Goal: Transaction & Acquisition: Purchase product/service

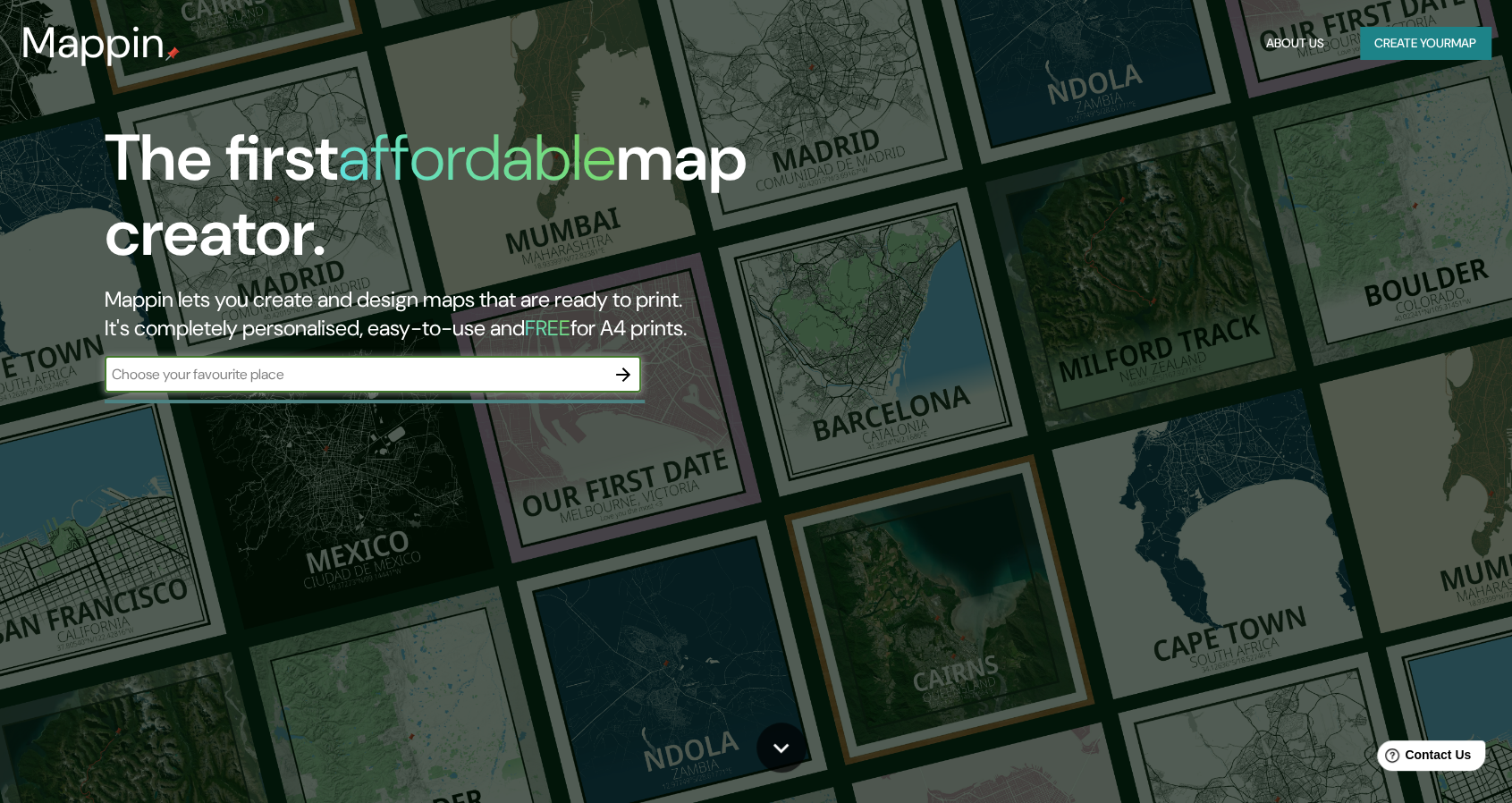
click at [357, 369] on input "text" at bounding box center [355, 374] width 501 height 20
type input "[GEOGRAPHIC_DATA]"
click at [561, 379] on input "[GEOGRAPHIC_DATA]" at bounding box center [355, 374] width 501 height 20
click at [624, 373] on icon "button" at bounding box center [623, 374] width 21 height 21
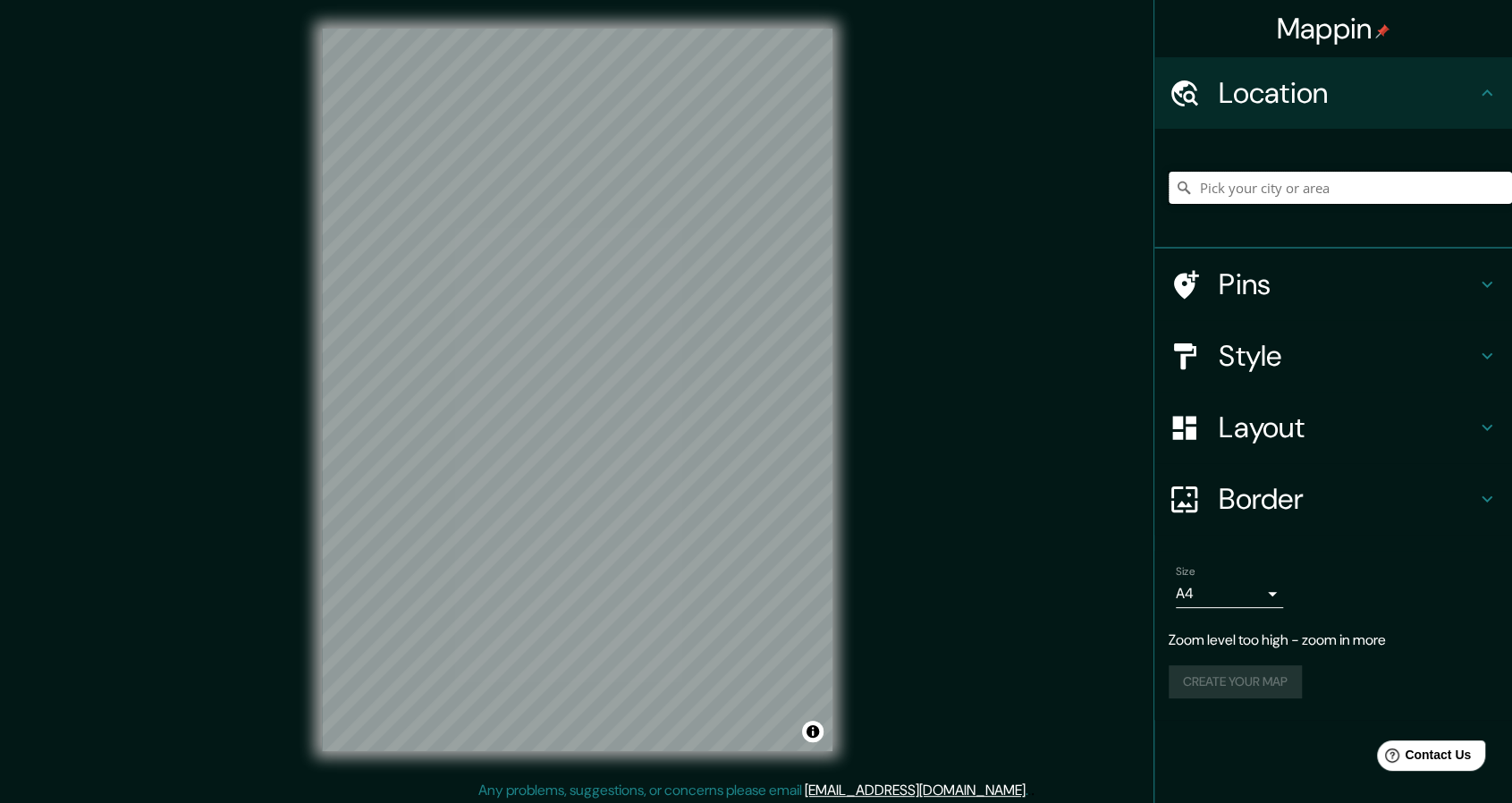
click at [1220, 185] on input "Pick your city or area" at bounding box center [1340, 188] width 343 height 32
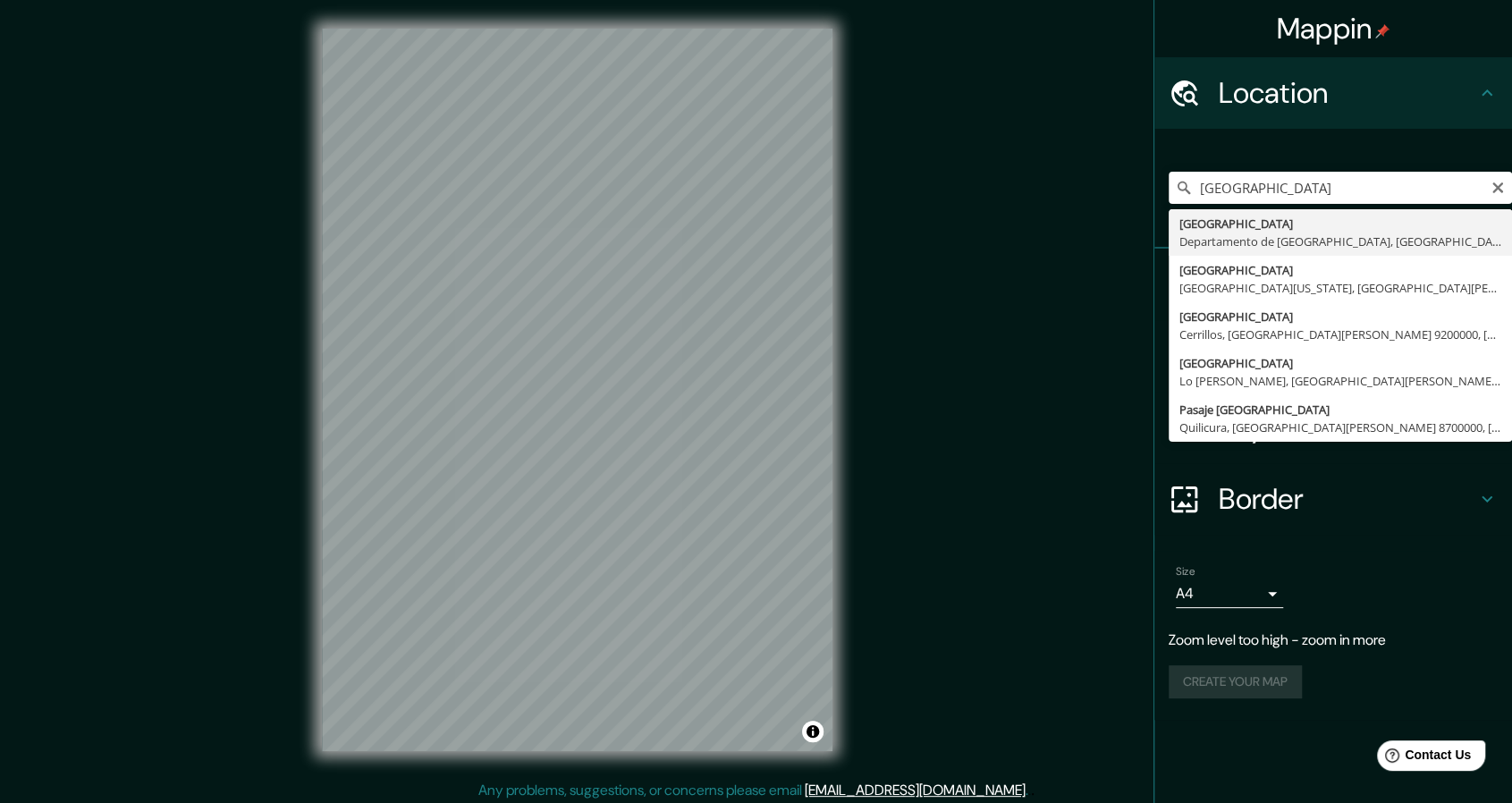
type input "[GEOGRAPHIC_DATA], [GEOGRAPHIC_DATA], [GEOGRAPHIC_DATA]"
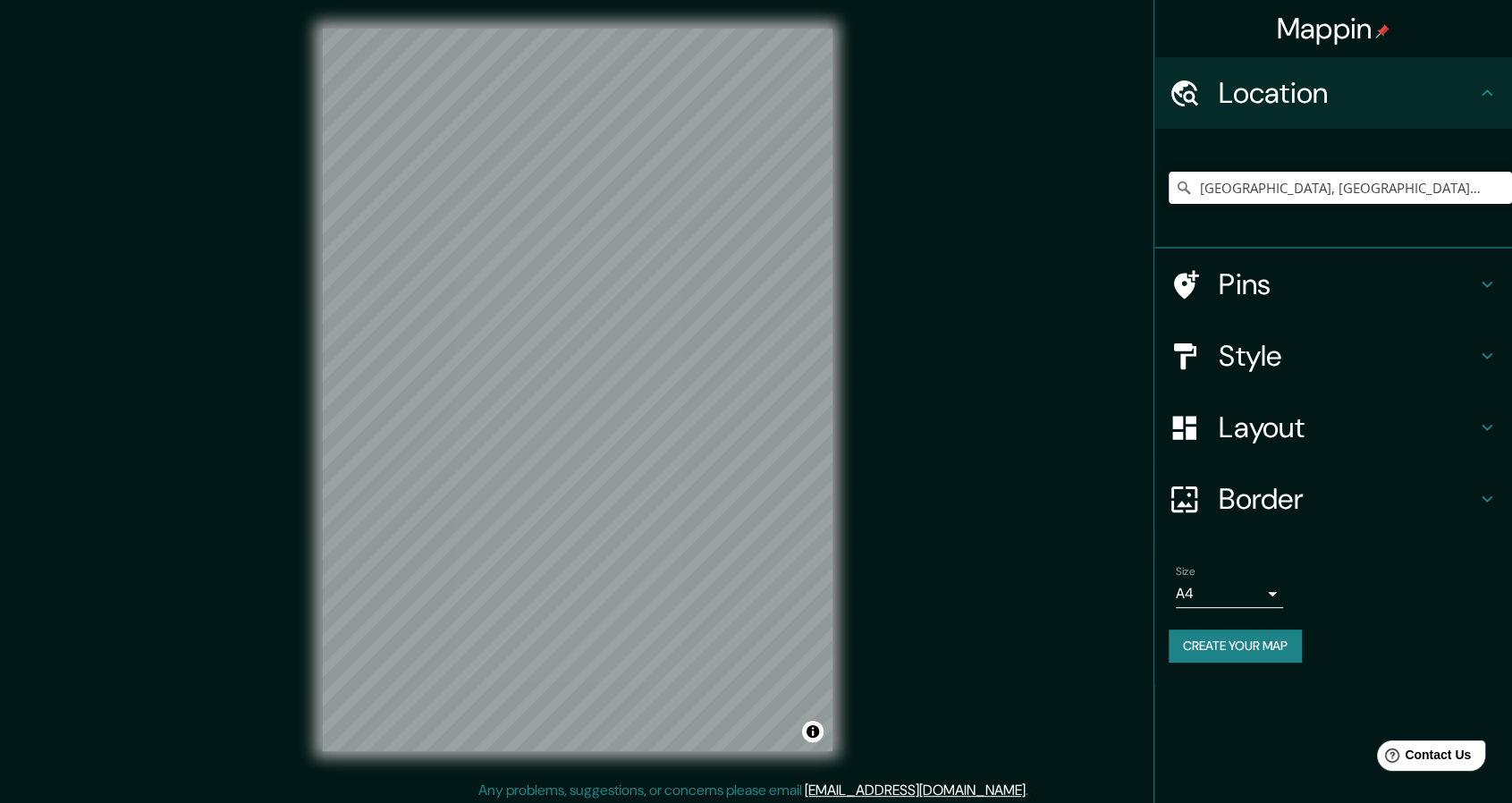
click at [1495, 283] on icon at bounding box center [1487, 284] width 21 height 21
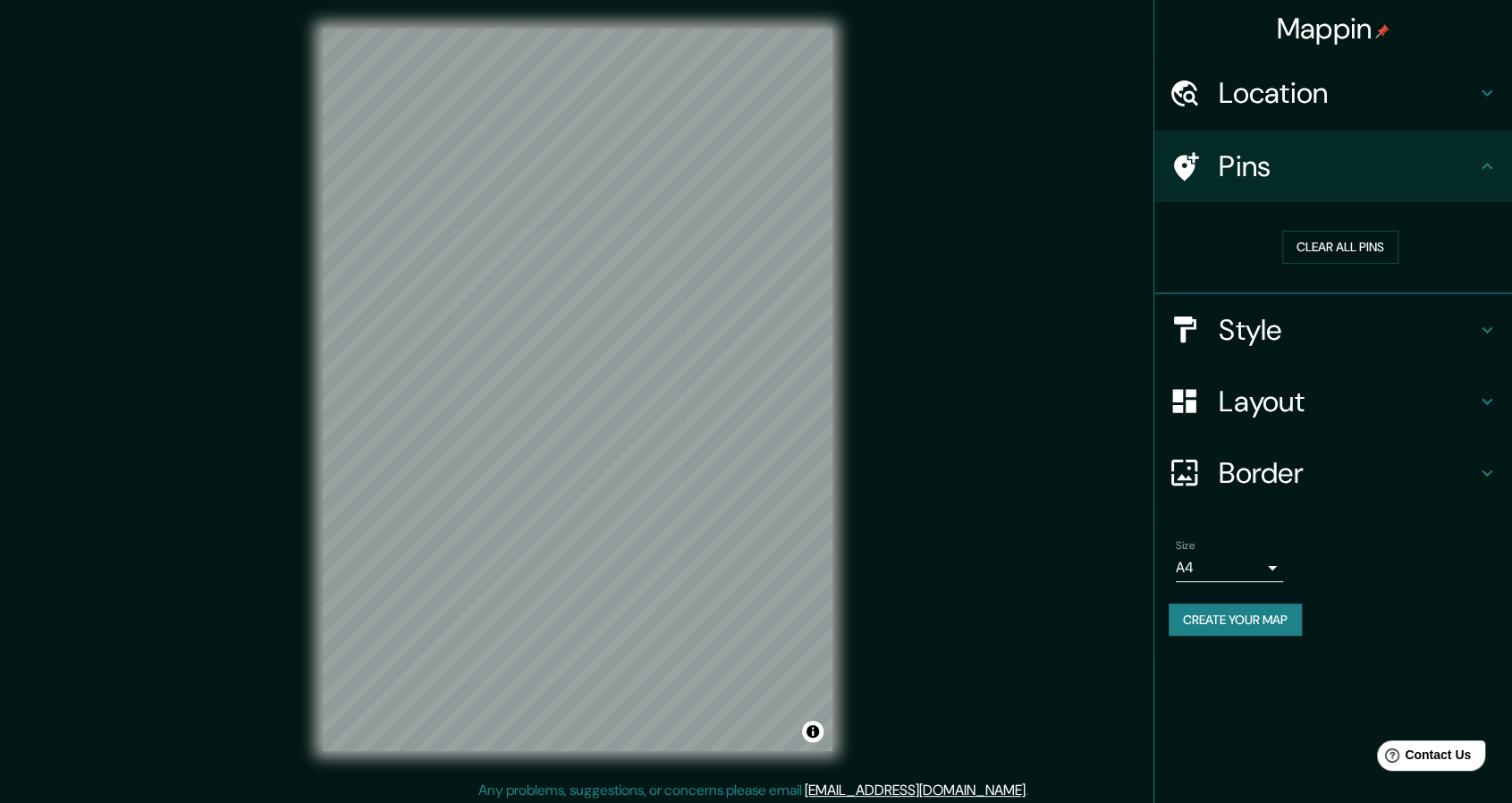
click at [1480, 309] on div "Style" at bounding box center [1333, 330] width 357 height 71
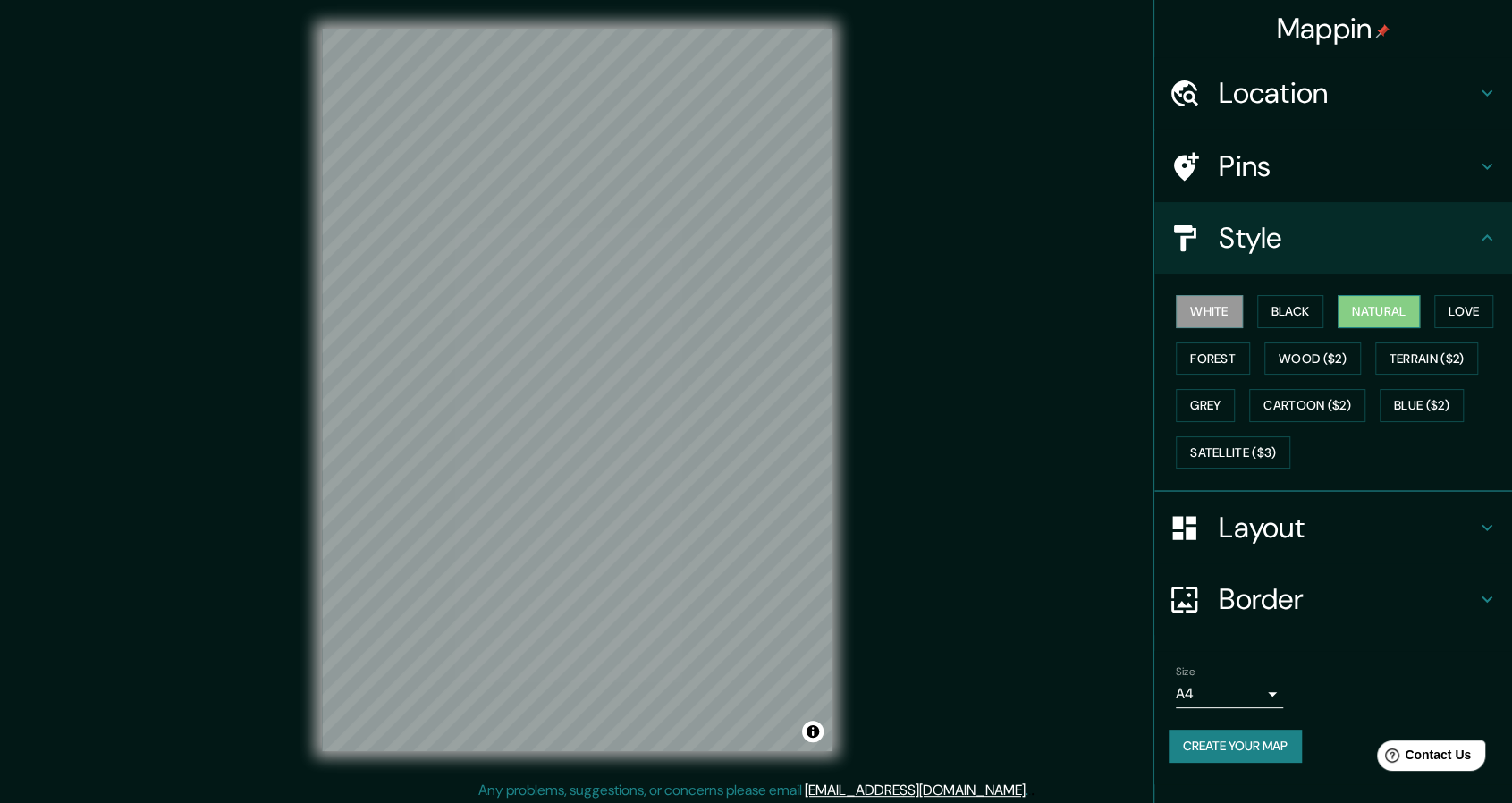
click at [1371, 317] on button "Natural" at bounding box center [1378, 312] width 83 height 33
click at [1327, 405] on button "Cartoon ($2)" at bounding box center [1307, 406] width 116 height 33
click at [1325, 400] on button "Cartoon ($2)" at bounding box center [1307, 406] width 116 height 33
click at [1392, 318] on button "Natural" at bounding box center [1378, 312] width 83 height 33
click at [1429, 362] on button "Terrain ($2)" at bounding box center [1428, 359] width 104 height 33
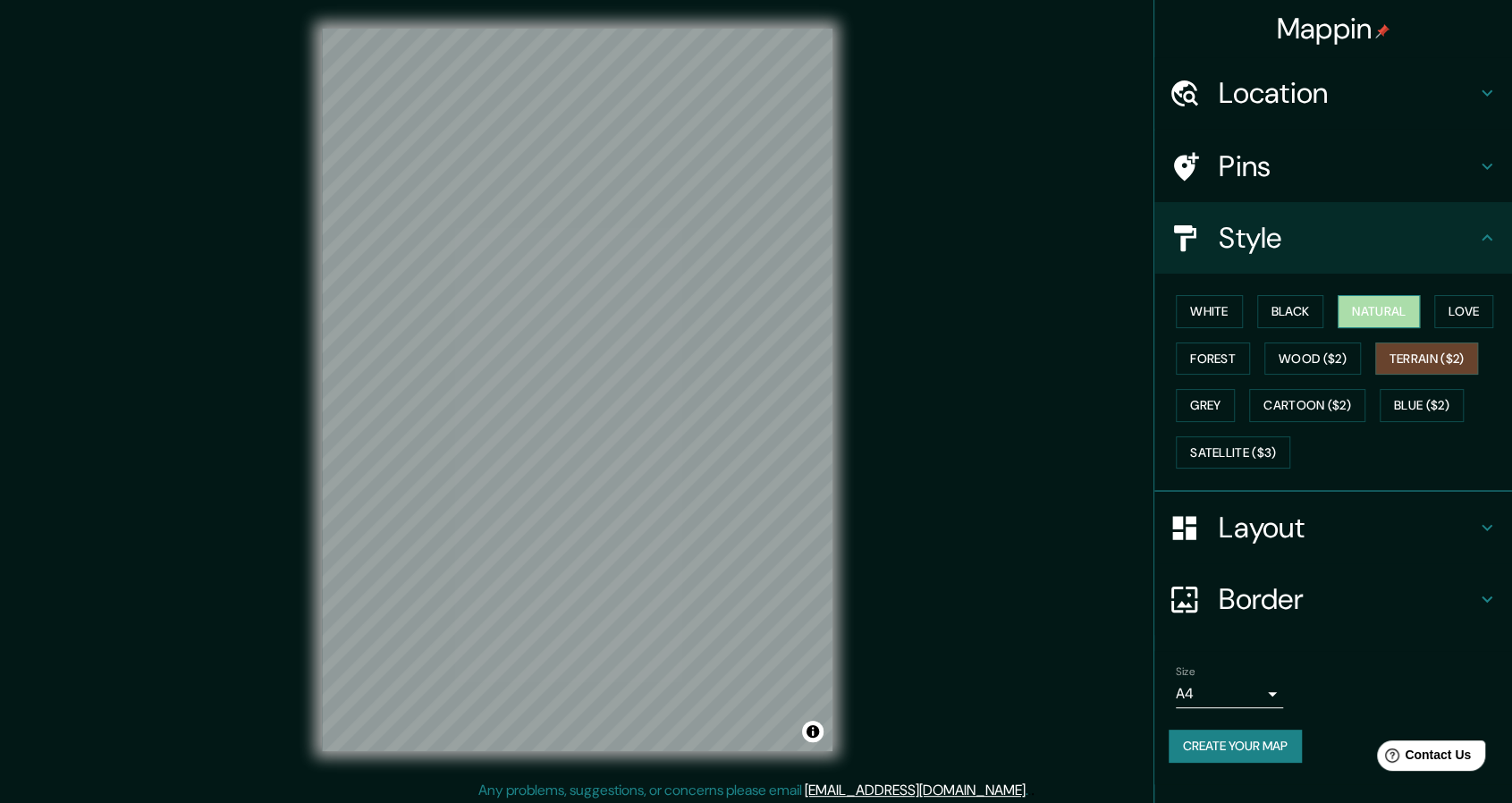
click at [1389, 312] on button "Natural" at bounding box center [1378, 312] width 83 height 33
click at [1422, 524] on h4 "Layout" at bounding box center [1347, 527] width 257 height 36
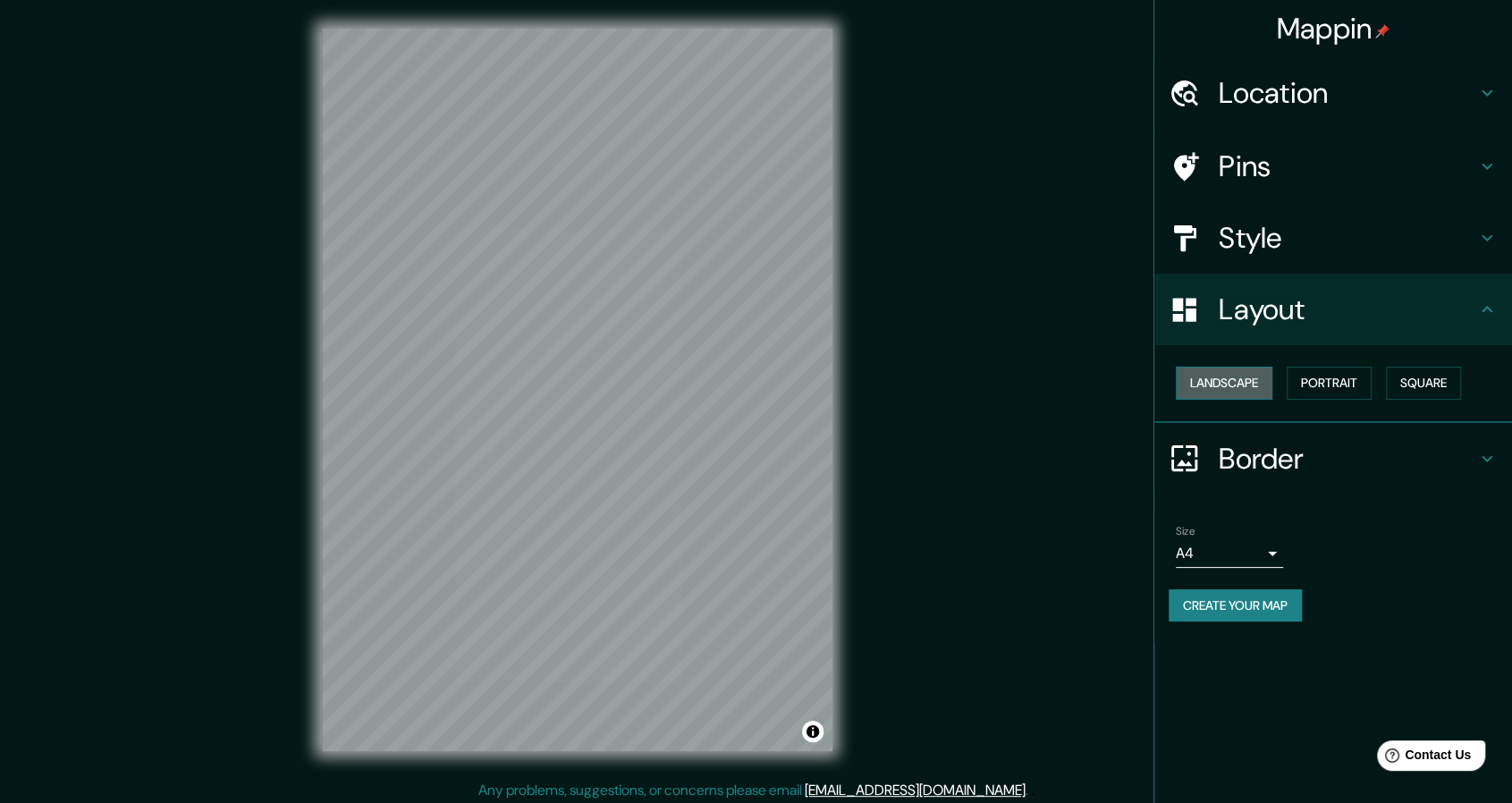
click at [1270, 393] on button "Landscape" at bounding box center [1224, 383] width 97 height 33
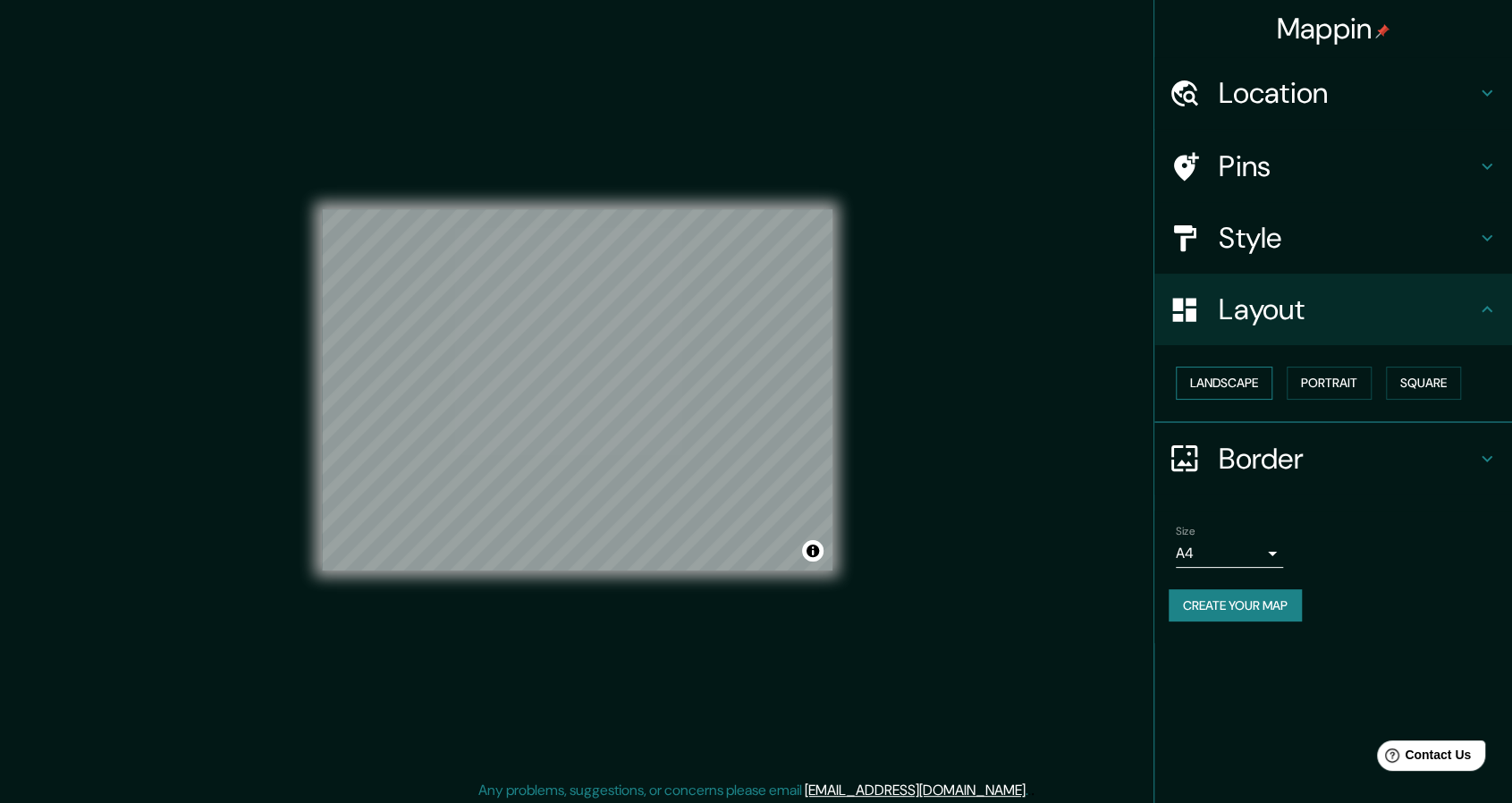
click at [1260, 388] on button "Landscape" at bounding box center [1224, 383] width 97 height 33
click at [1325, 385] on button "Portrait" at bounding box center [1329, 383] width 85 height 33
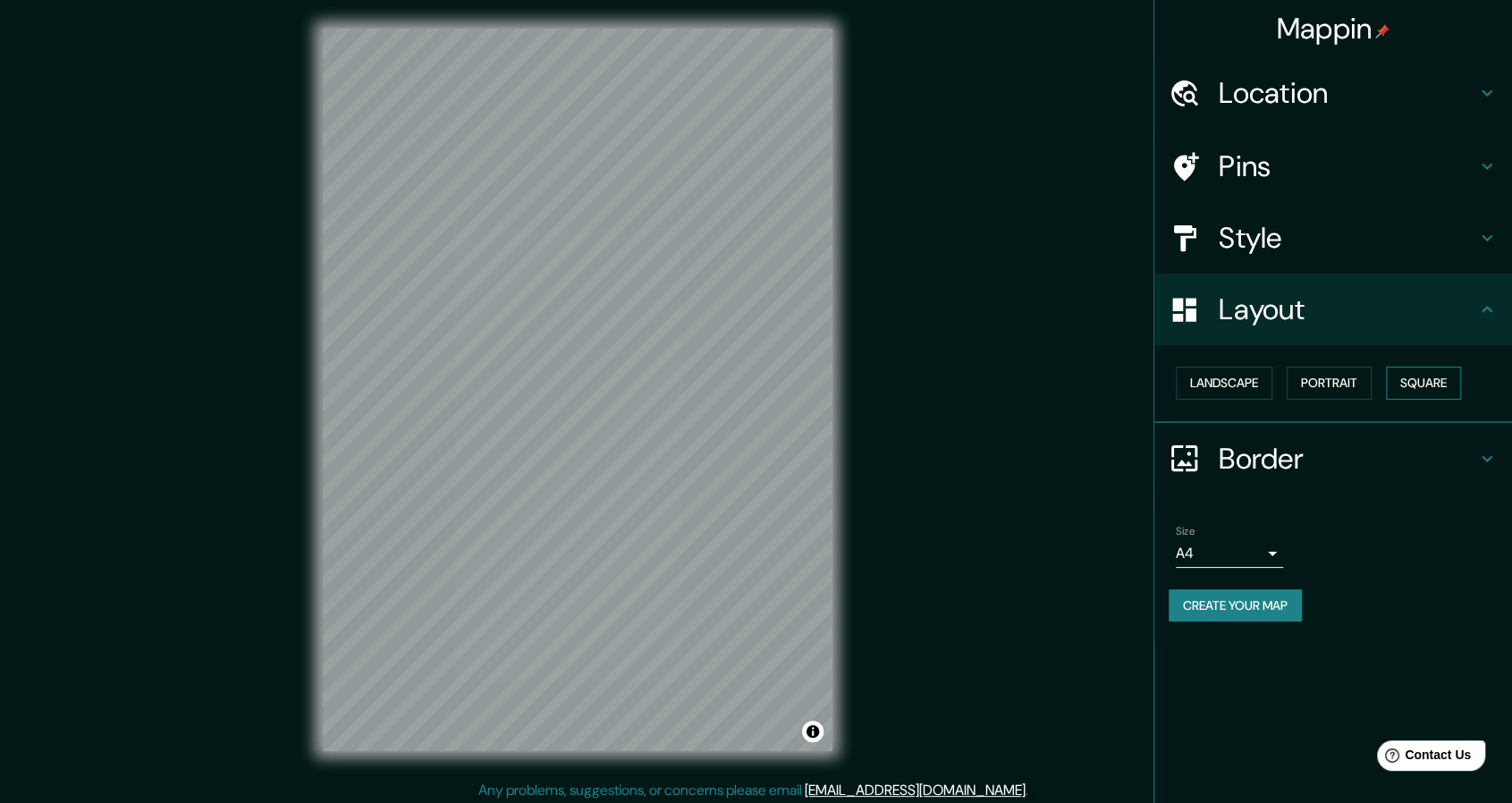
click at [1431, 383] on button "Square" at bounding box center [1423, 383] width 75 height 33
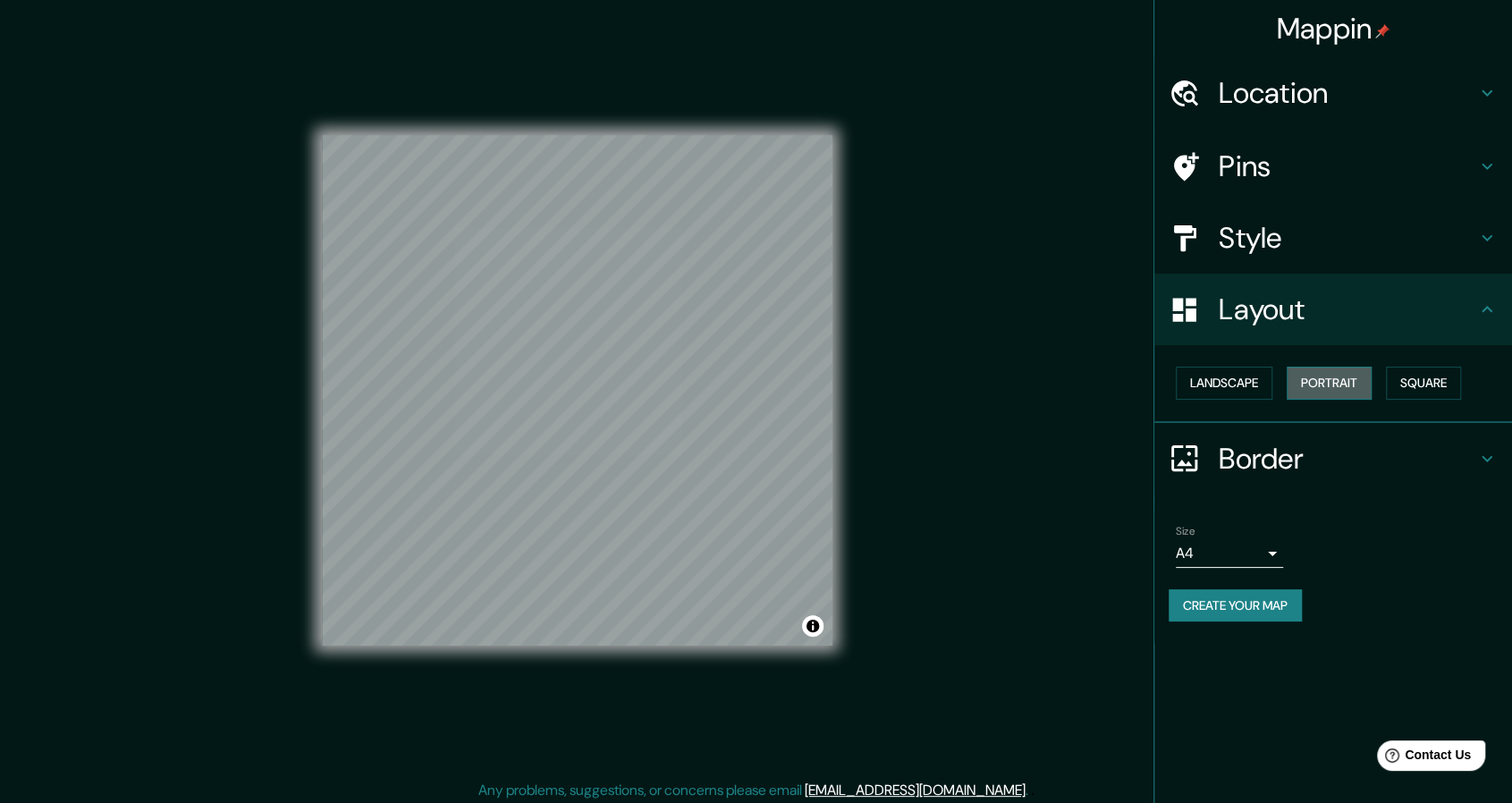
click at [1354, 382] on button "Portrait" at bounding box center [1329, 383] width 85 height 33
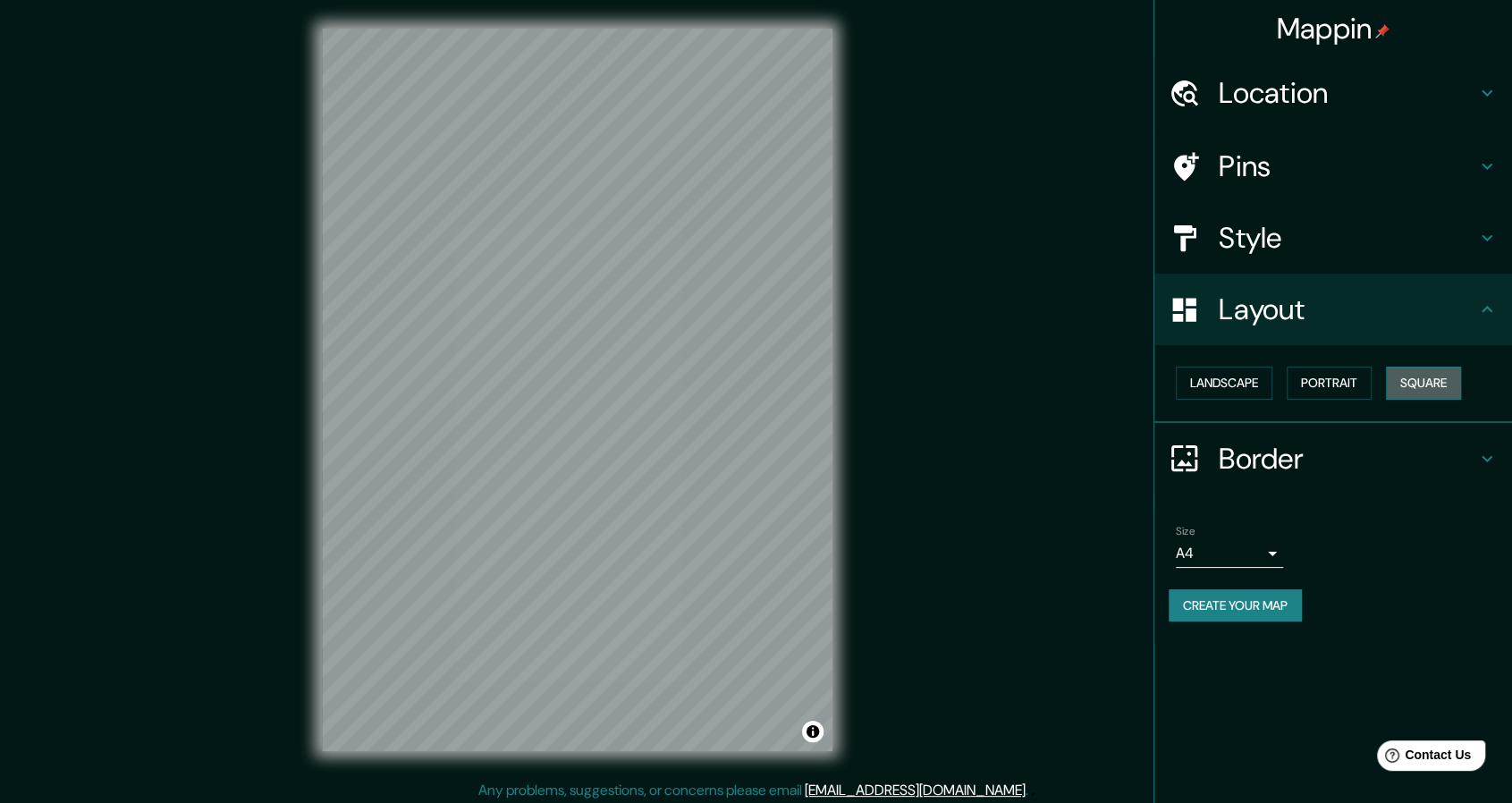
click at [1417, 382] on button "Square" at bounding box center [1423, 383] width 75 height 33
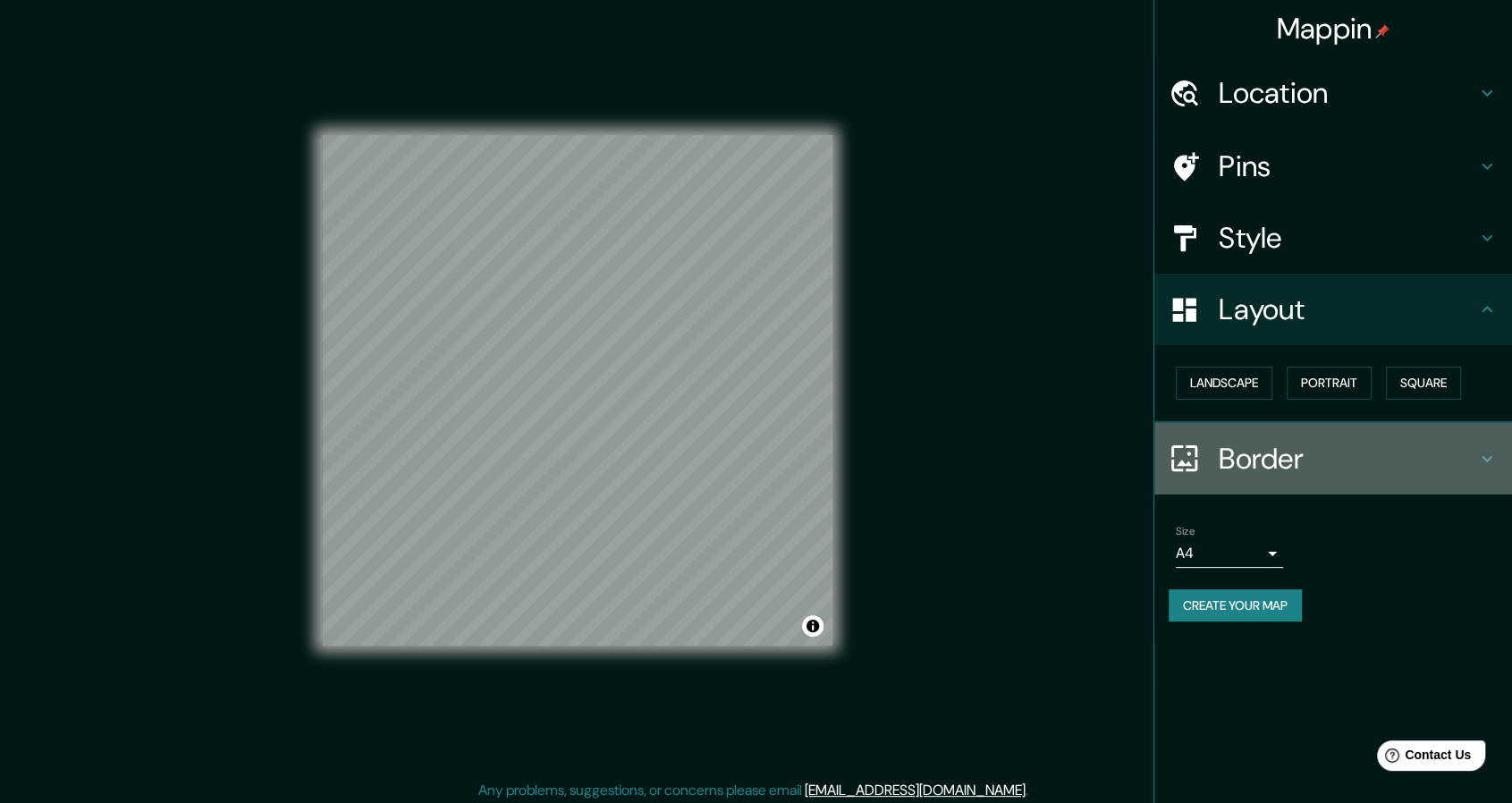
click at [1478, 457] on icon at bounding box center [1487, 459] width 21 height 21
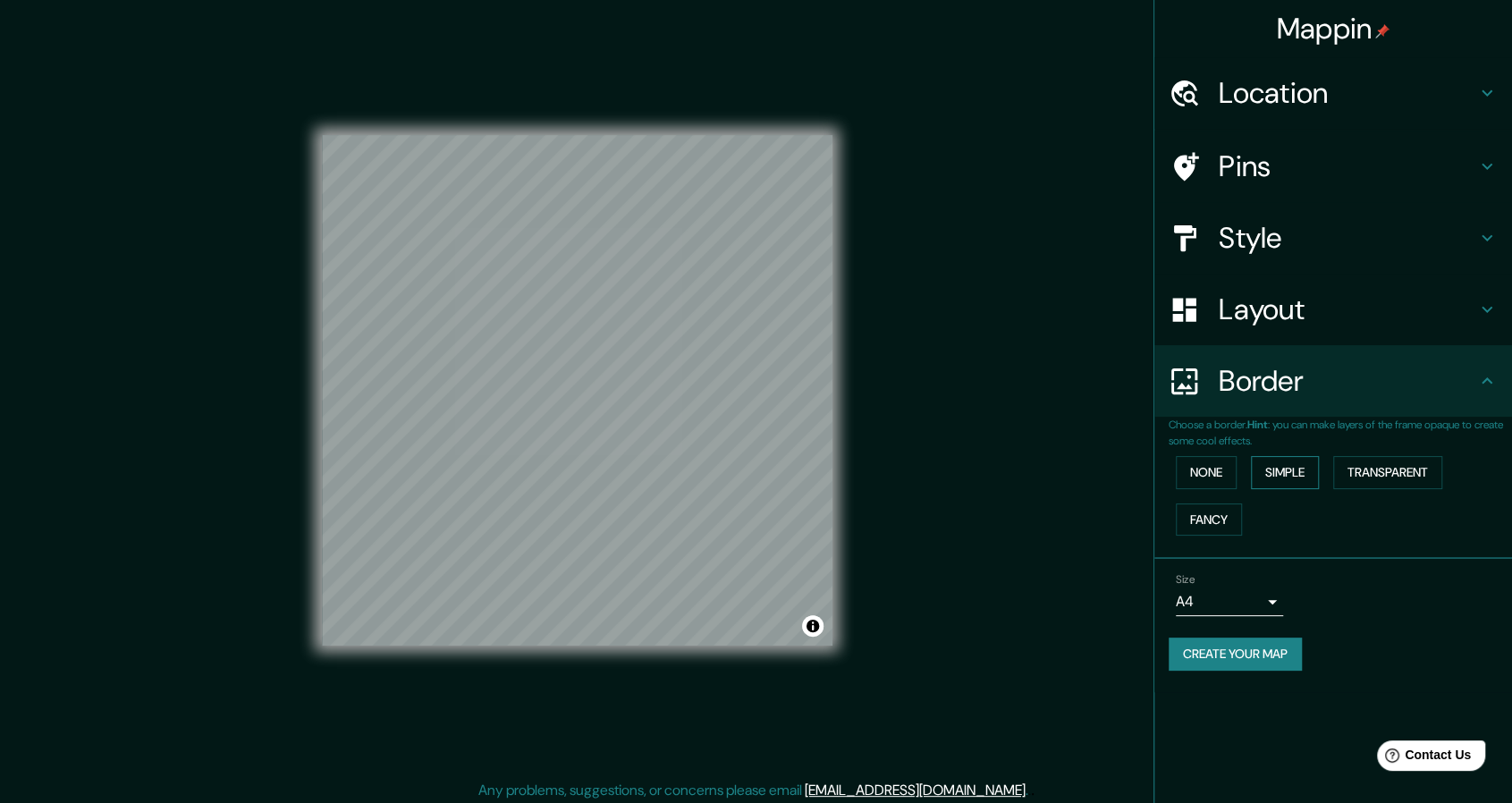
click at [1282, 473] on button "Simple" at bounding box center [1285, 473] width 68 height 33
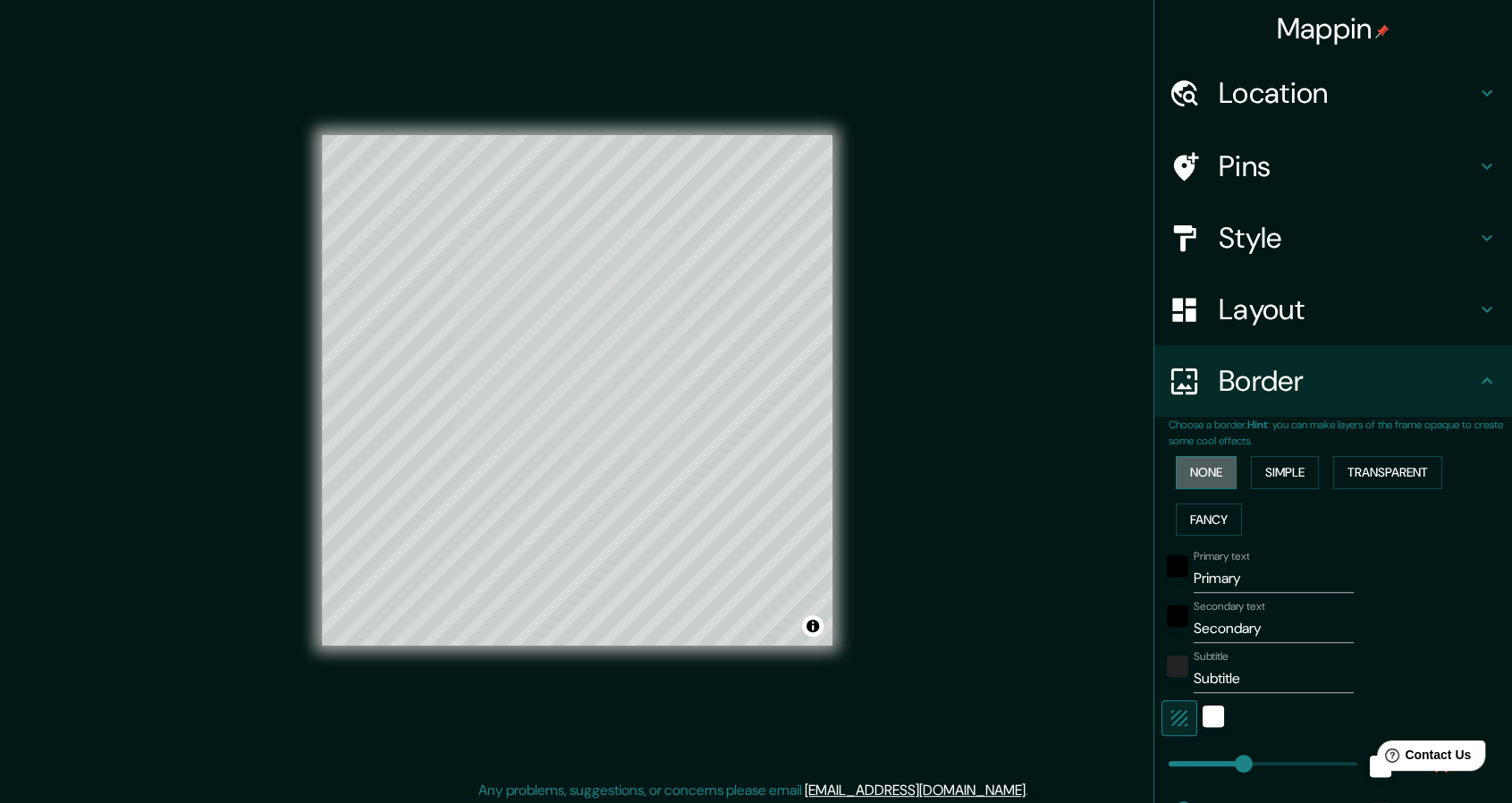
click at [1214, 472] on button "None" at bounding box center [1207, 473] width 61 height 33
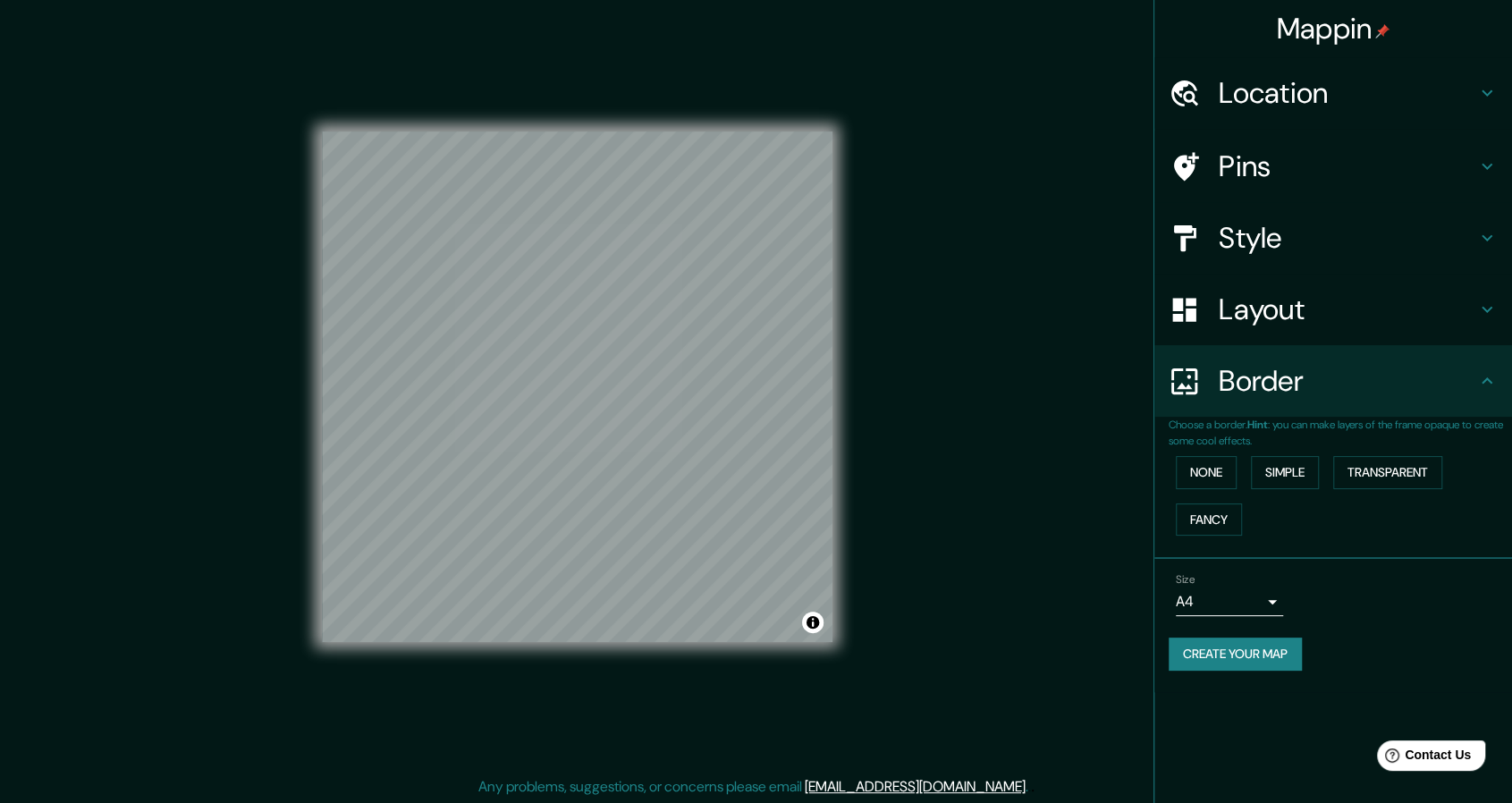
scroll to position [6, 0]
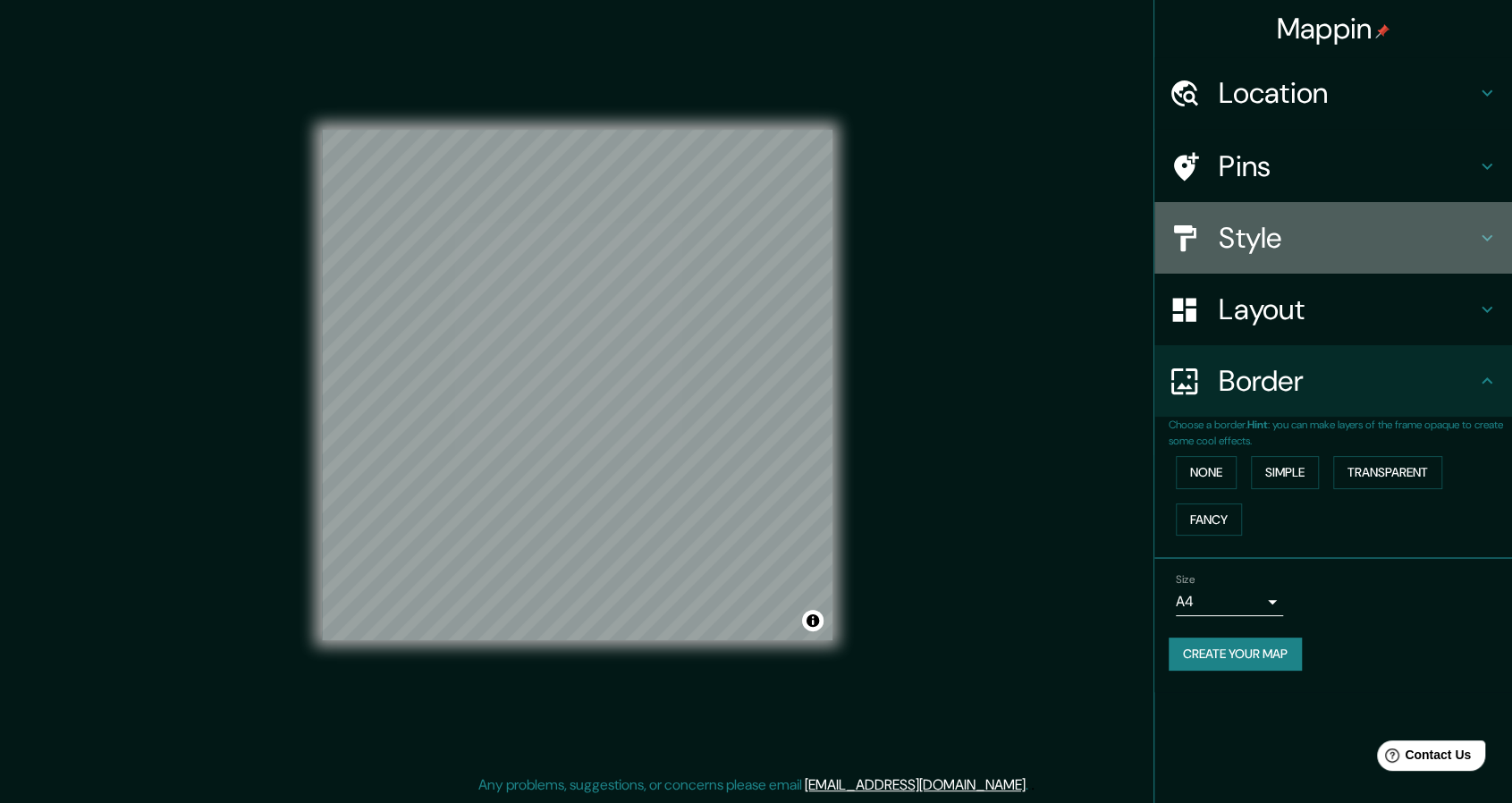
click at [1363, 255] on h4 "Style" at bounding box center [1347, 238] width 257 height 36
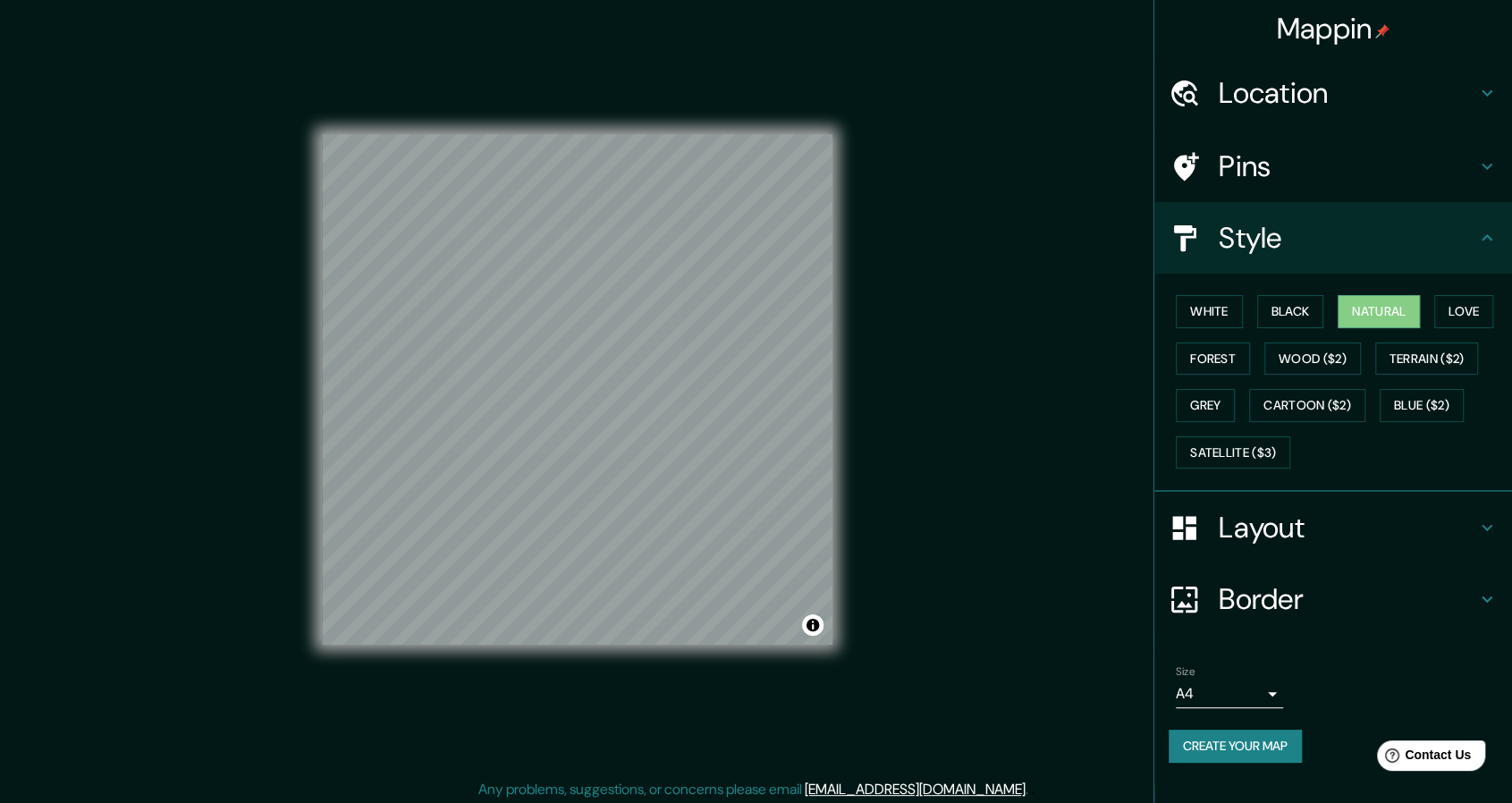
scroll to position [0, 0]
click at [1334, 99] on h4 "Location" at bounding box center [1347, 93] width 257 height 36
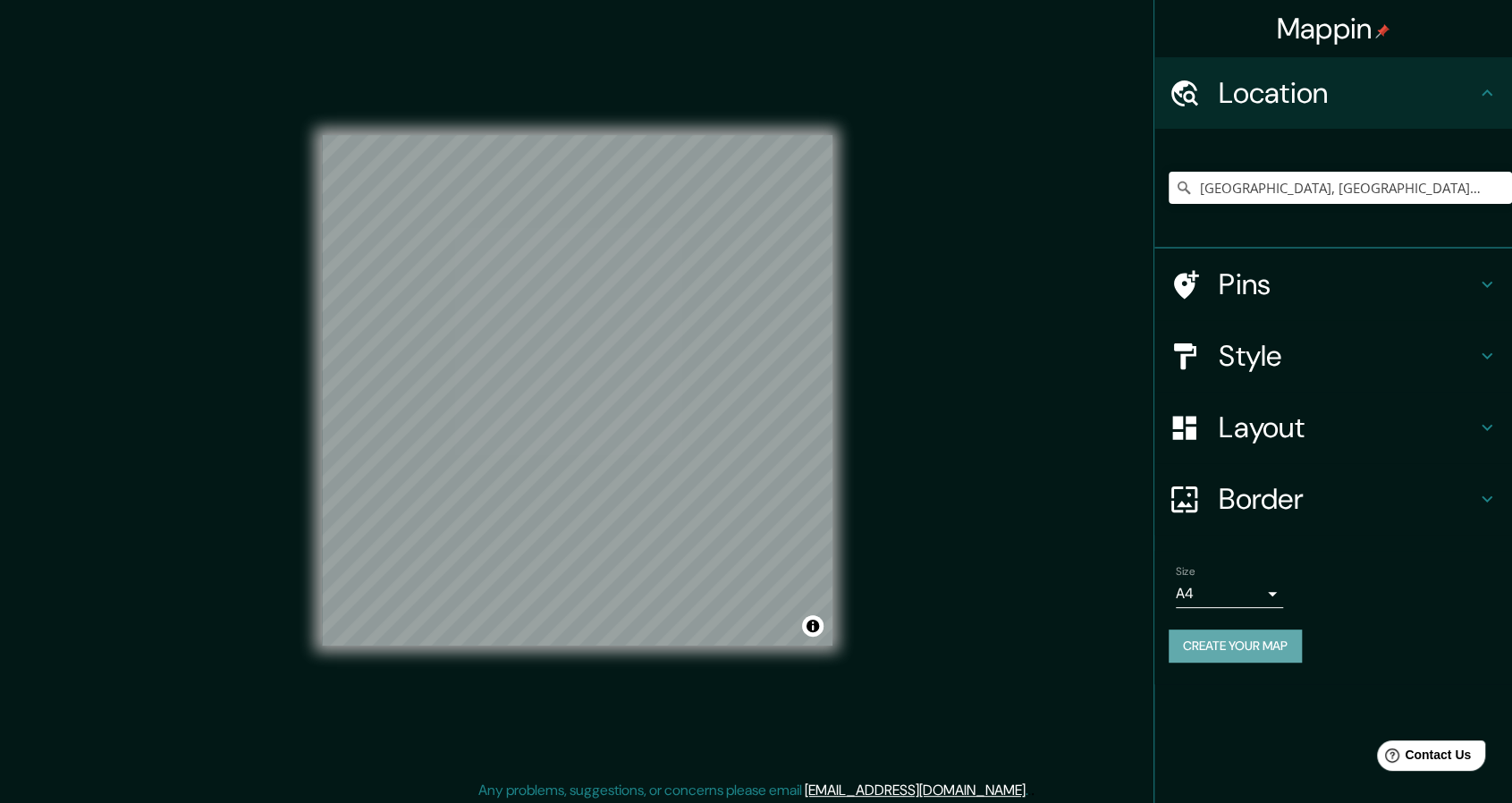
click at [1268, 650] on button "Create your map" at bounding box center [1235, 646] width 134 height 33
click at [1248, 643] on button "Create your map" at bounding box center [1235, 646] width 134 height 33
click at [1304, 291] on h4 "Pins" at bounding box center [1347, 284] width 257 height 36
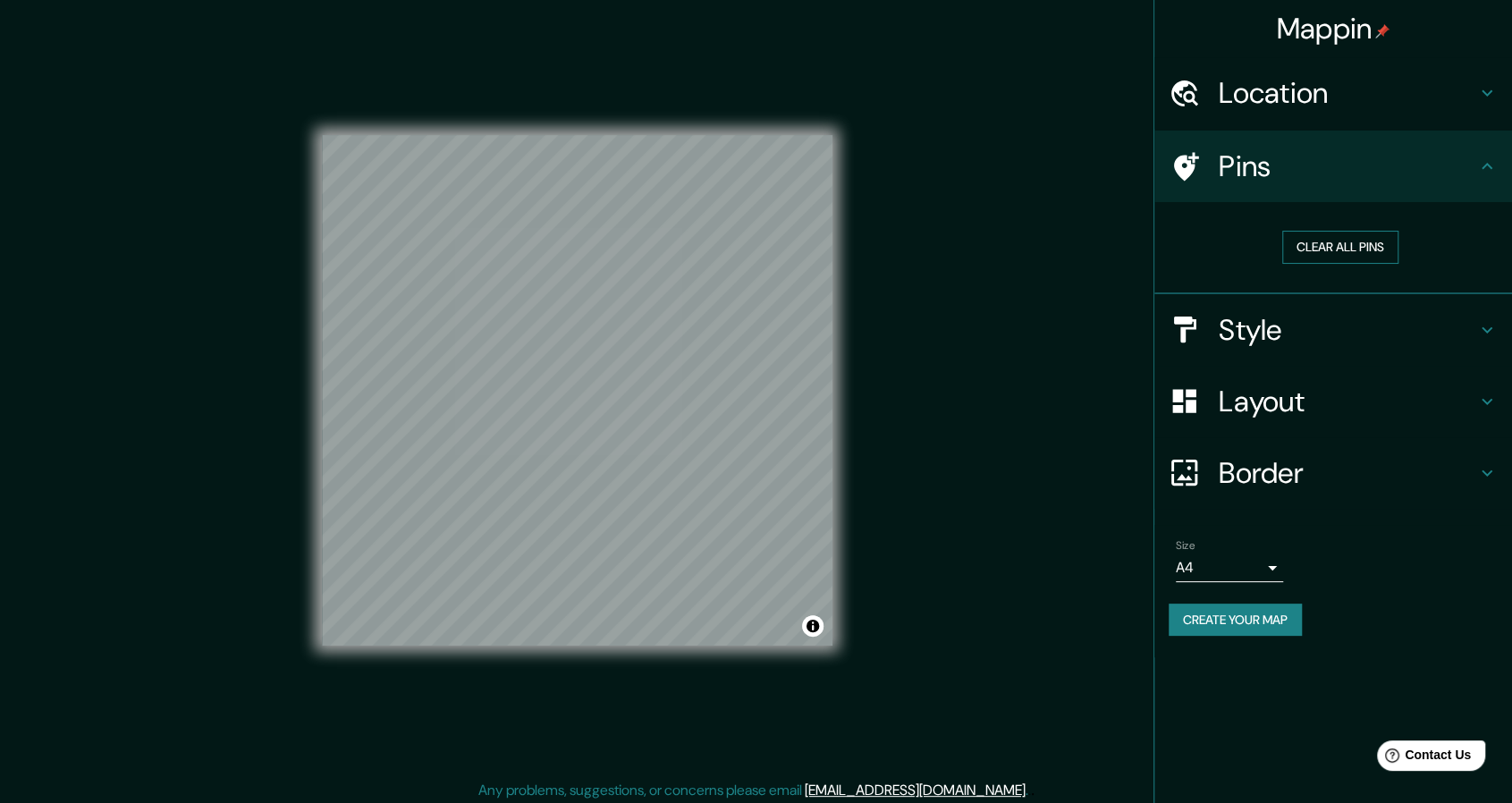
click at [1350, 252] on button "Clear all pins" at bounding box center [1340, 248] width 116 height 33
click at [1331, 248] on button "Clear all pins" at bounding box center [1340, 248] width 116 height 33
click at [1247, 428] on div "Layout" at bounding box center [1333, 401] width 357 height 71
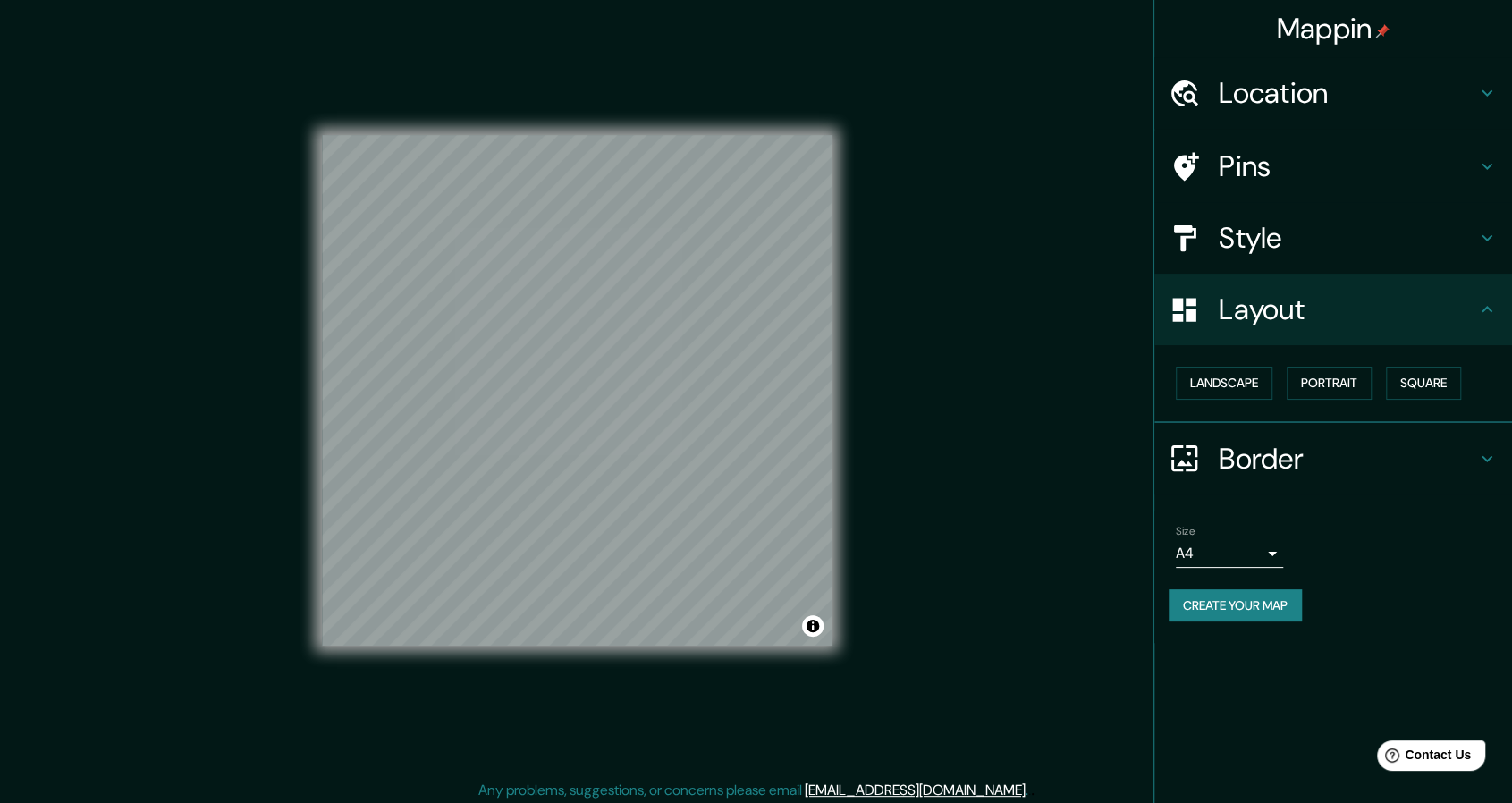
click at [1270, 247] on h4 "Style" at bounding box center [1347, 238] width 257 height 36
